Goal: Information Seeking & Learning: Learn about a topic

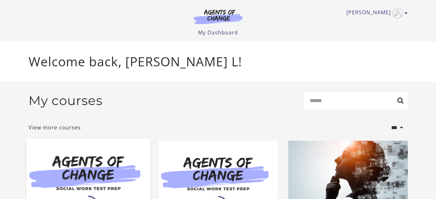
click at [143, 177] on img at bounding box center [87, 171] width 123 height 67
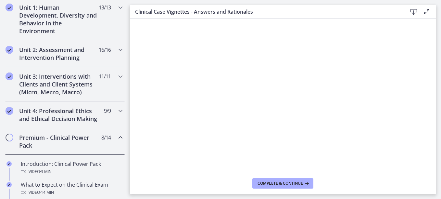
scroll to position [201, 0]
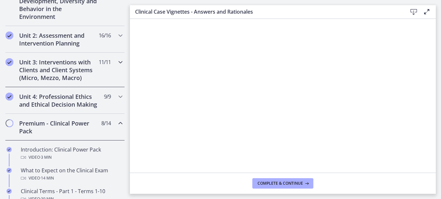
click at [119, 64] on icon "Chapters" at bounding box center [121, 62] width 8 height 8
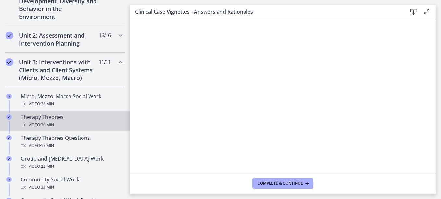
click at [100, 128] on div "Video · 30 min" at bounding box center [71, 125] width 101 height 8
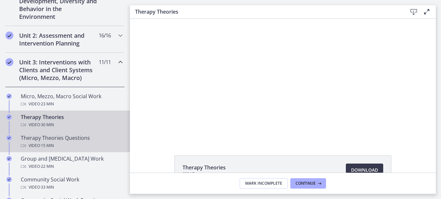
click at [102, 144] on div "Video · 15 min" at bounding box center [71, 146] width 101 height 8
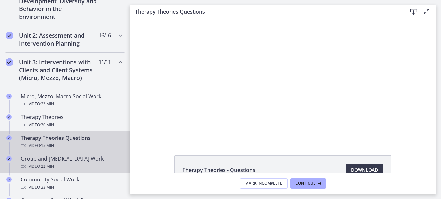
click at [102, 165] on div "Video · 22 min" at bounding box center [71, 166] width 101 height 8
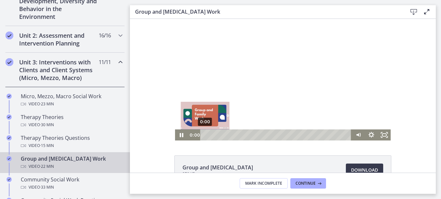
click at [205, 134] on div "0:00" at bounding box center [277, 134] width 144 height 11
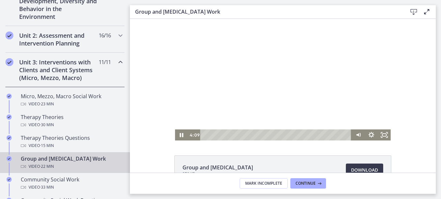
click at [230, 72] on div at bounding box center [283, 79] width 216 height 121
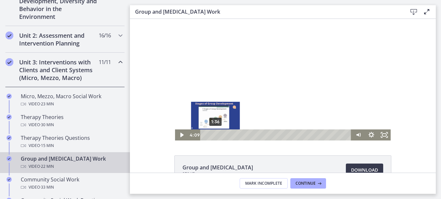
click at [213, 133] on div "1:36" at bounding box center [277, 134] width 144 height 11
